Goal: Task Accomplishment & Management: Use online tool/utility

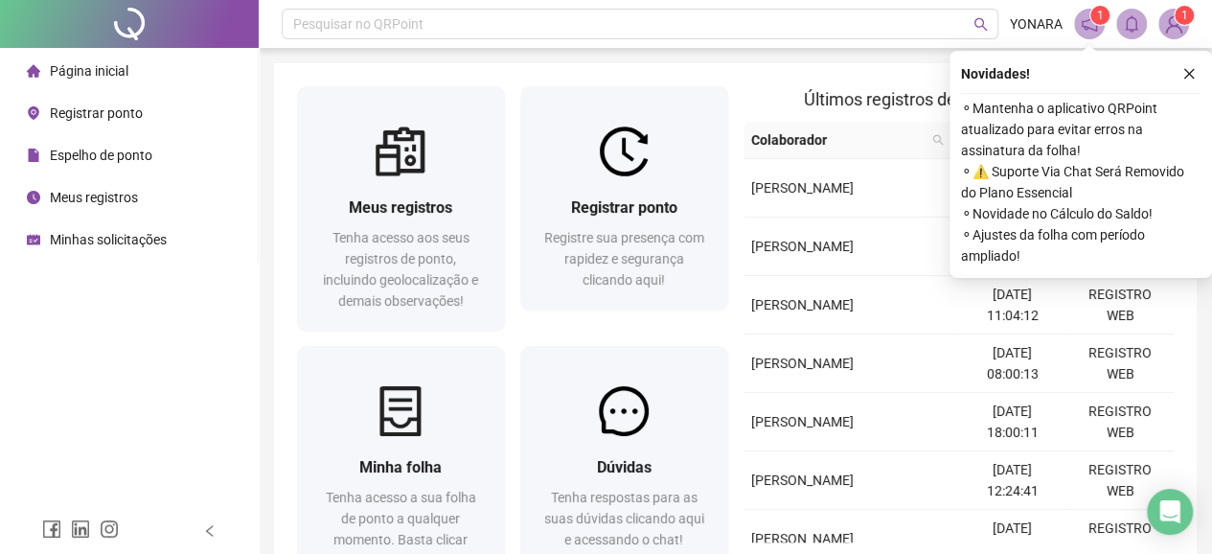
click at [105, 120] on span "Registrar ponto" at bounding box center [96, 112] width 93 height 15
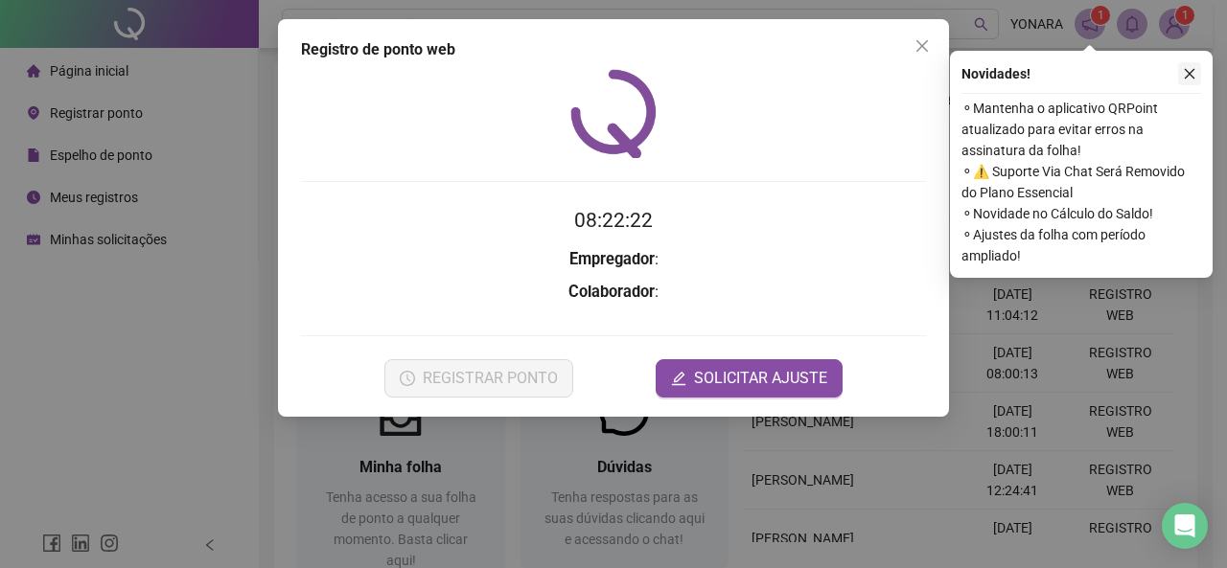
click at [1185, 62] on button "button" at bounding box center [1189, 73] width 23 height 23
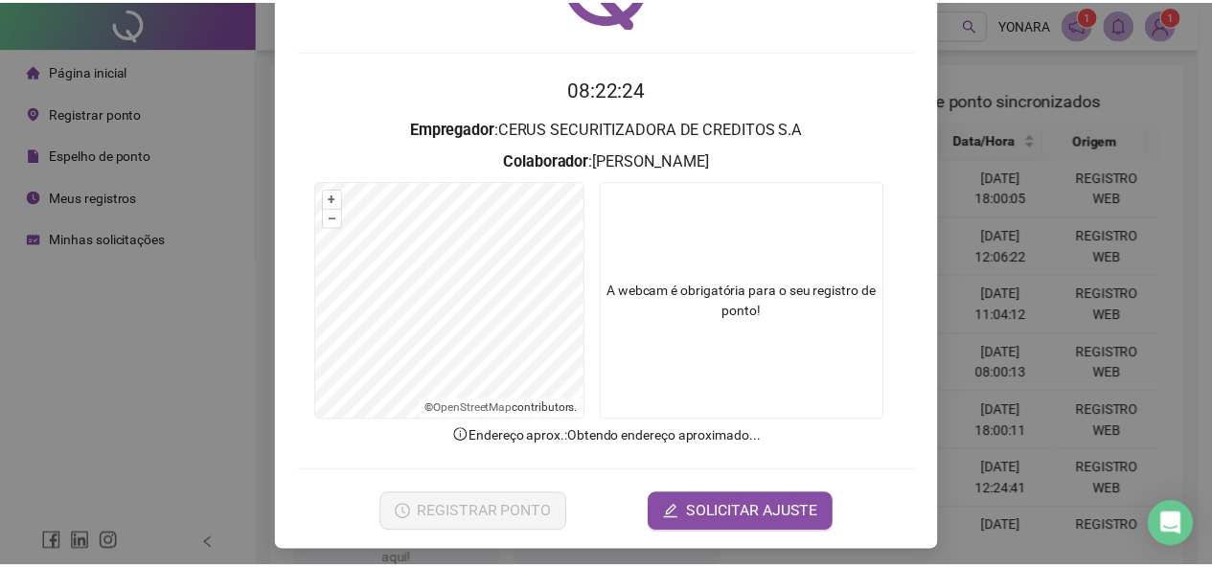
scroll to position [136, 0]
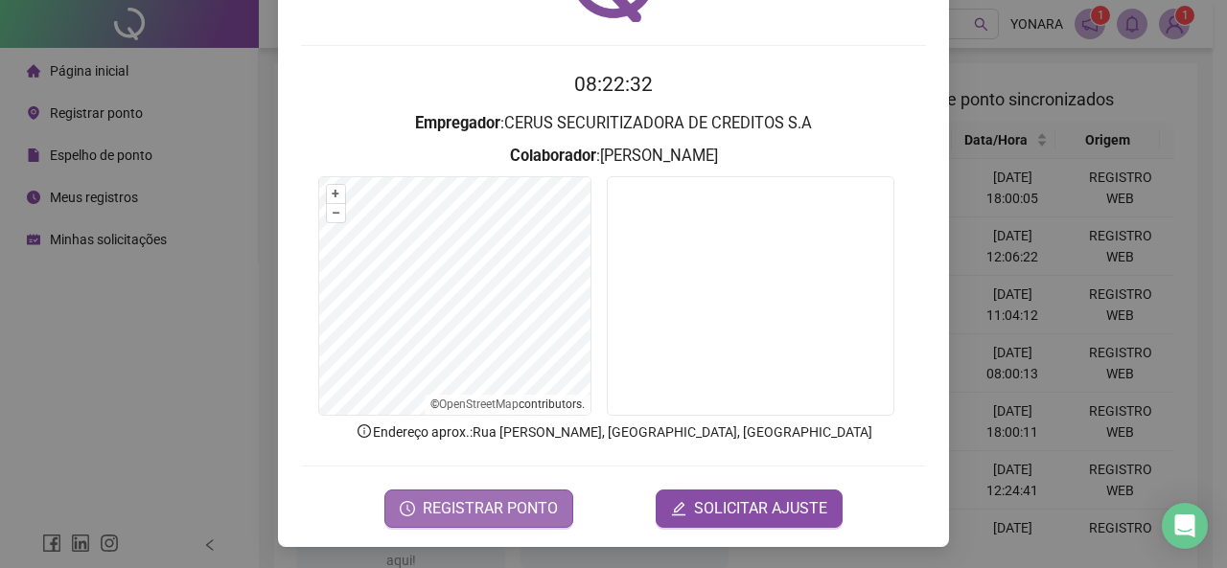
click at [493, 509] on span "REGISTRAR PONTO" at bounding box center [490, 508] width 135 height 23
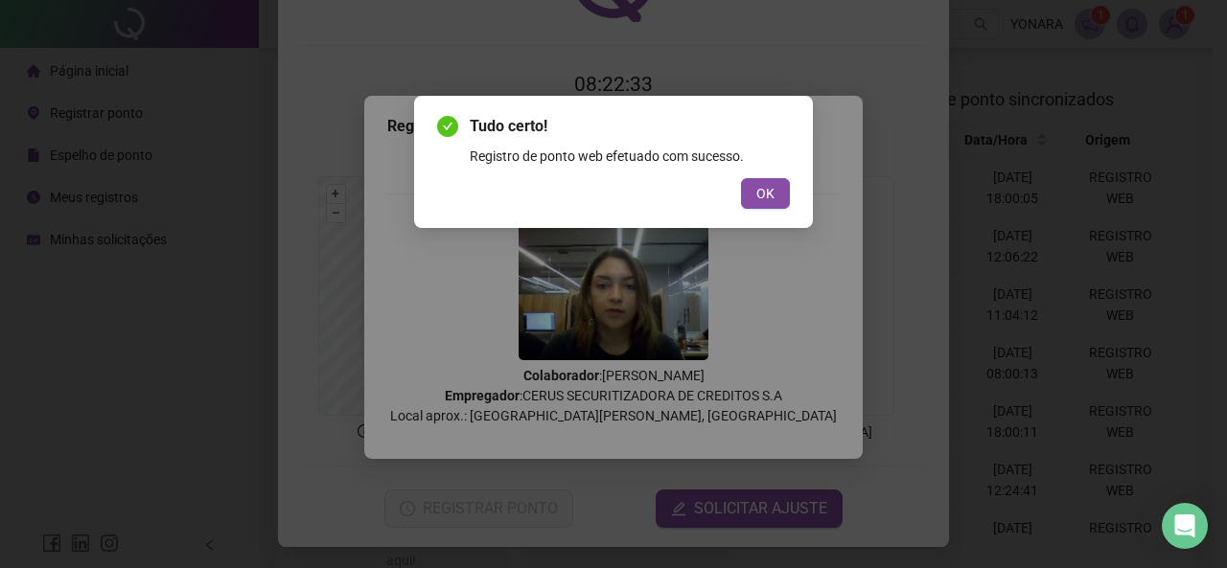
click at [758, 198] on span "OK" at bounding box center [765, 193] width 18 height 21
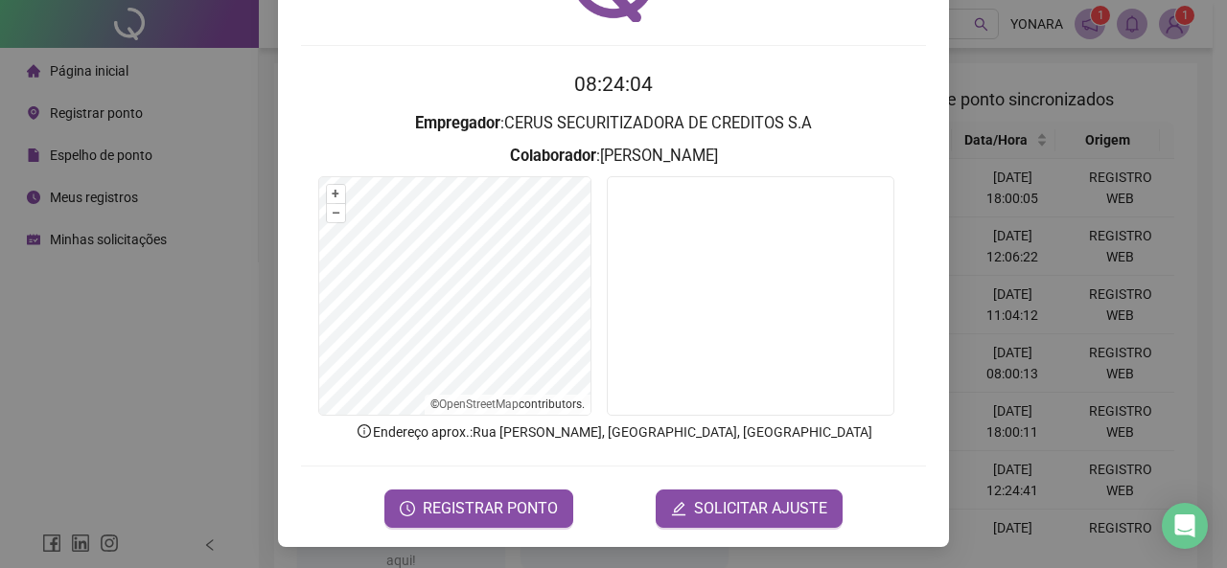
click at [194, 105] on div "Registro de ponto web 08:24:04 Empregador : CERUS SECURITIZADORA DE CREDITOS S.…" at bounding box center [613, 284] width 1227 height 568
